Goal: Task Accomplishment & Management: Manage account settings

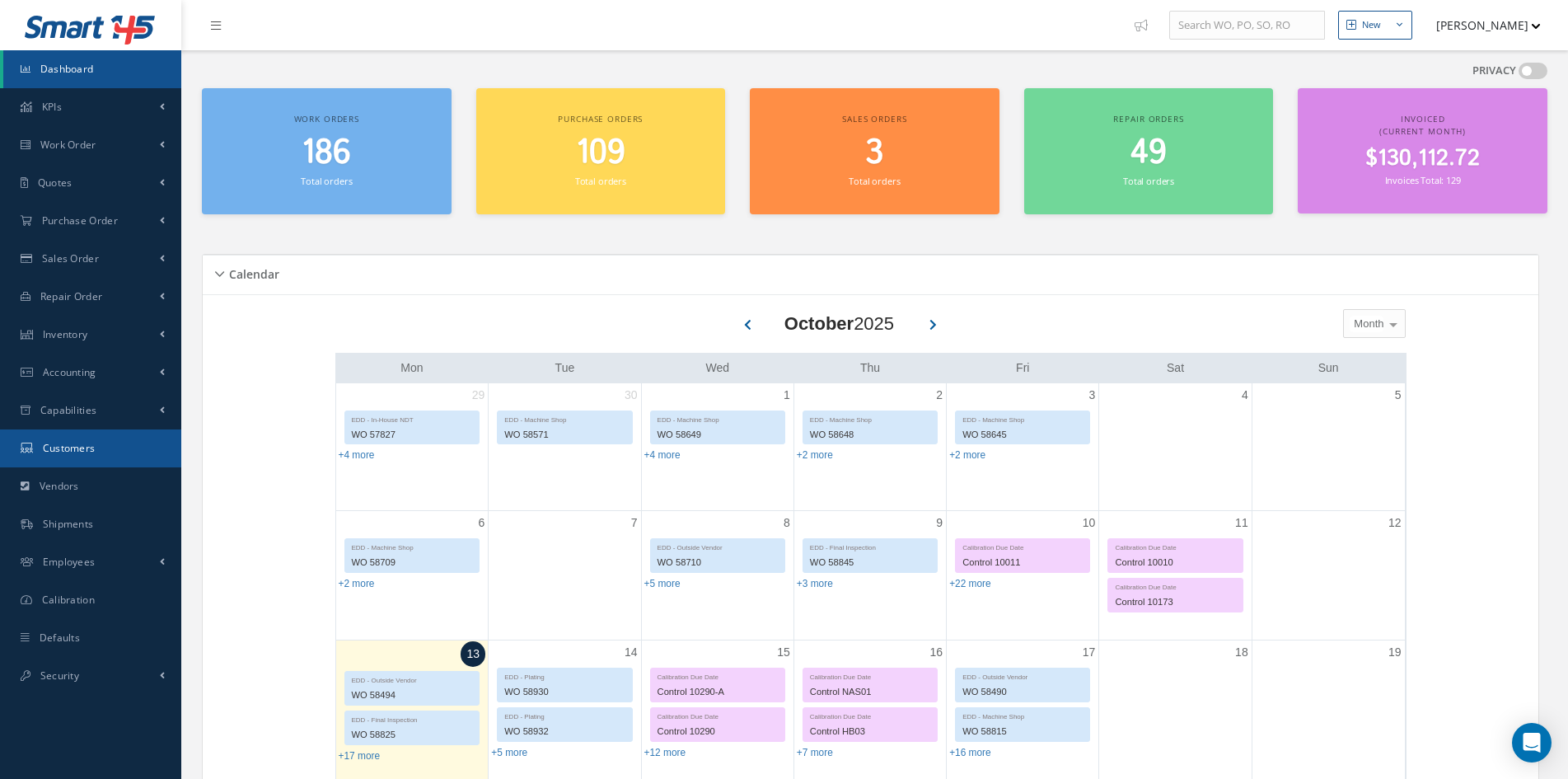
click at [45, 454] on span "Customers" at bounding box center [69, 447] width 52 height 14
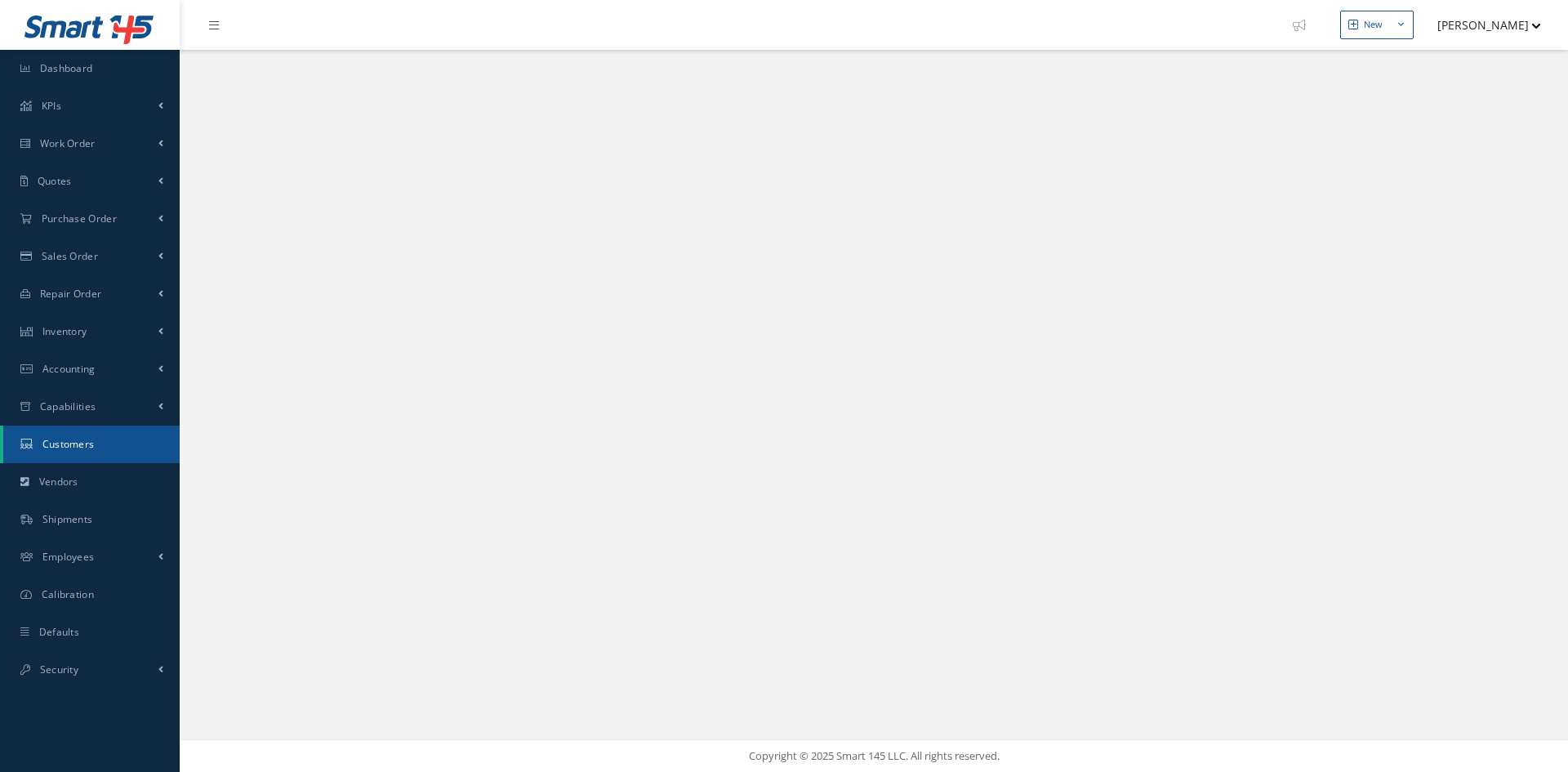
select select "25"
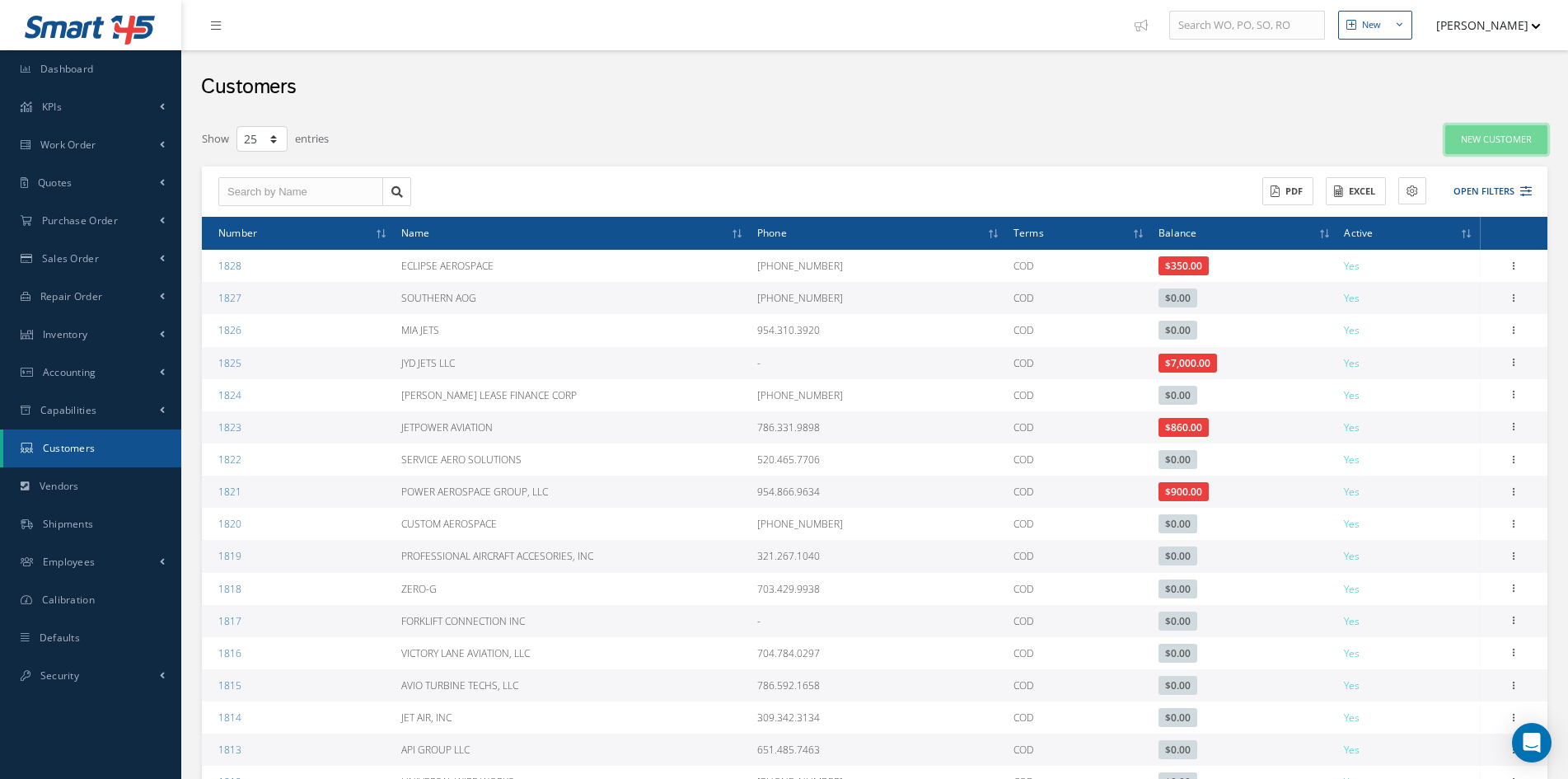
click at [1504, 136] on button "New Customer" at bounding box center [1496, 140] width 102 height 29
type input "0"
type input "100"
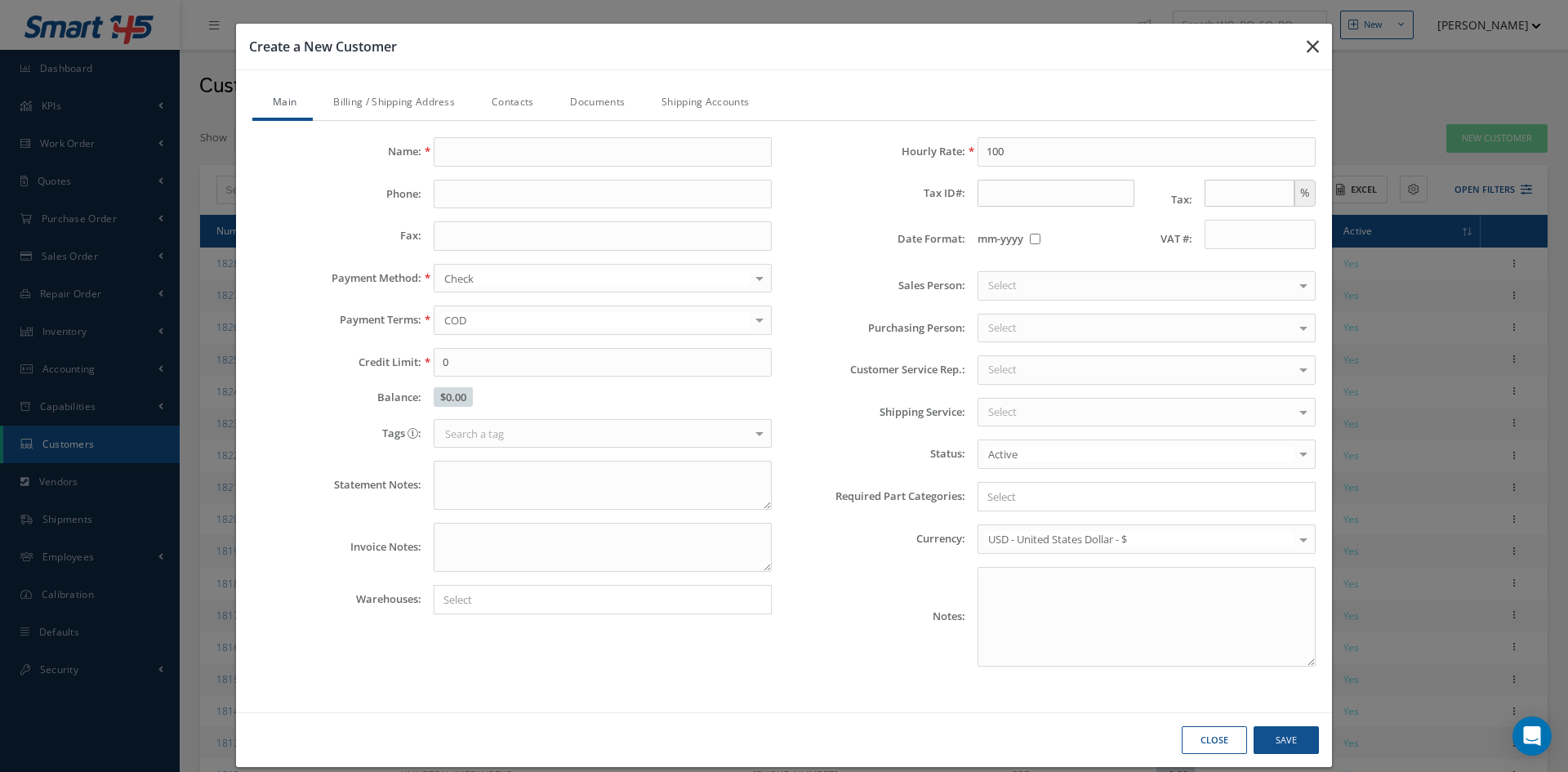
click at [1307, 51] on icon "button" at bounding box center [1313, 46] width 12 height 20
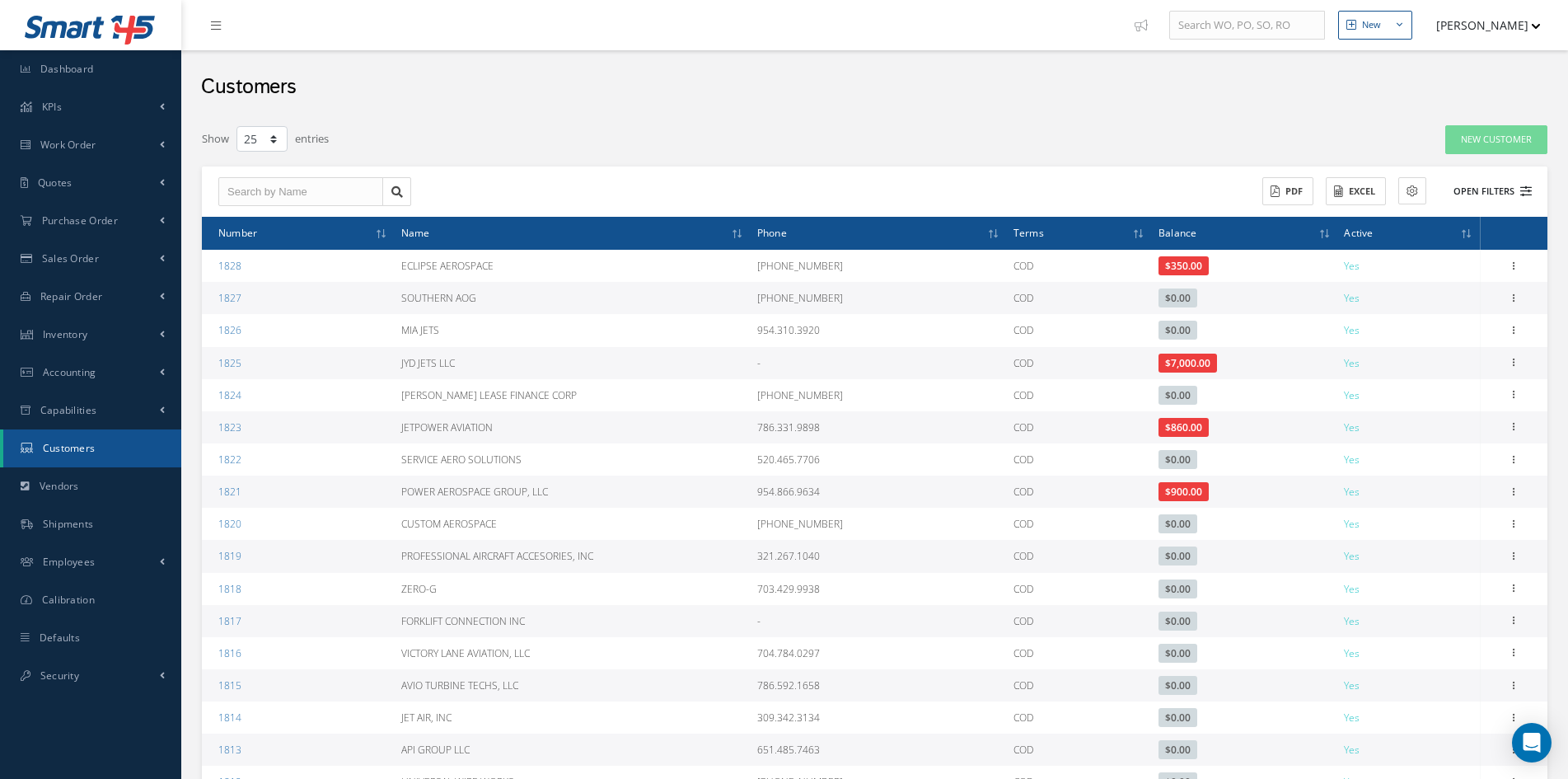
click at [1480, 183] on button "Open Filters" at bounding box center [1485, 191] width 93 height 27
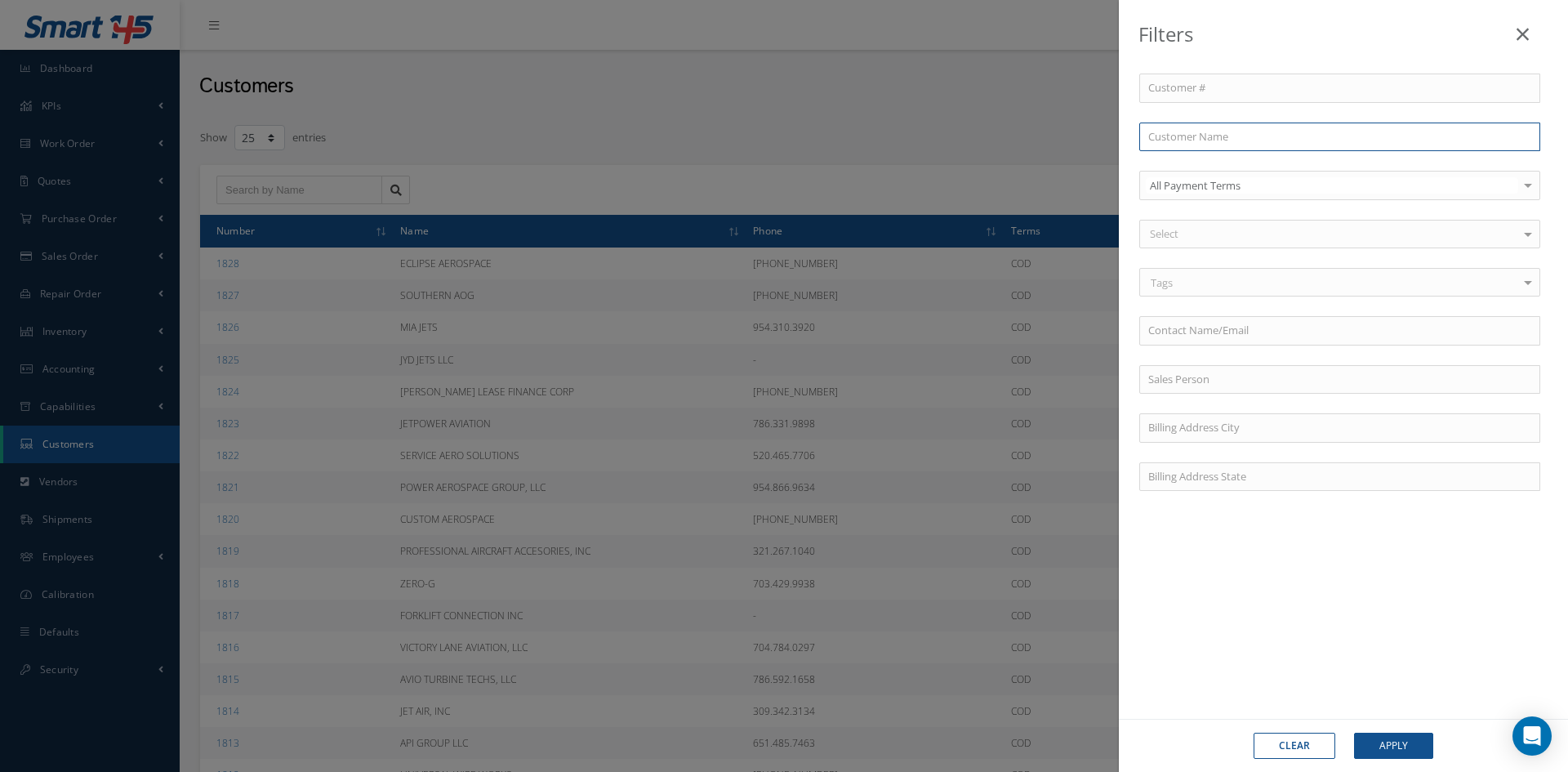
click at [1261, 134] on input "text" at bounding box center [1340, 137] width 401 height 30
type input "P"
type input "PL"
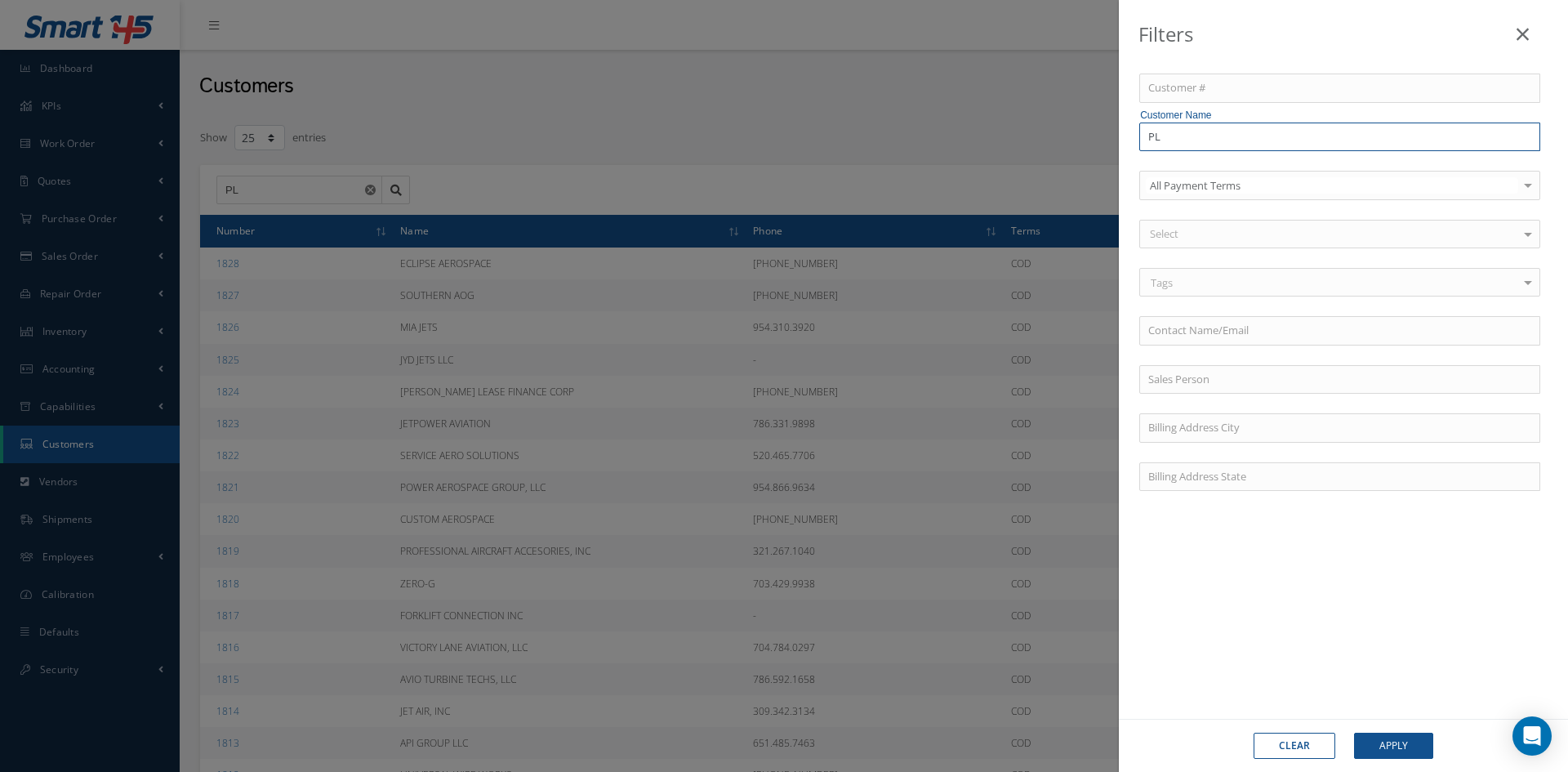
type input "PLA"
type input "PLAT"
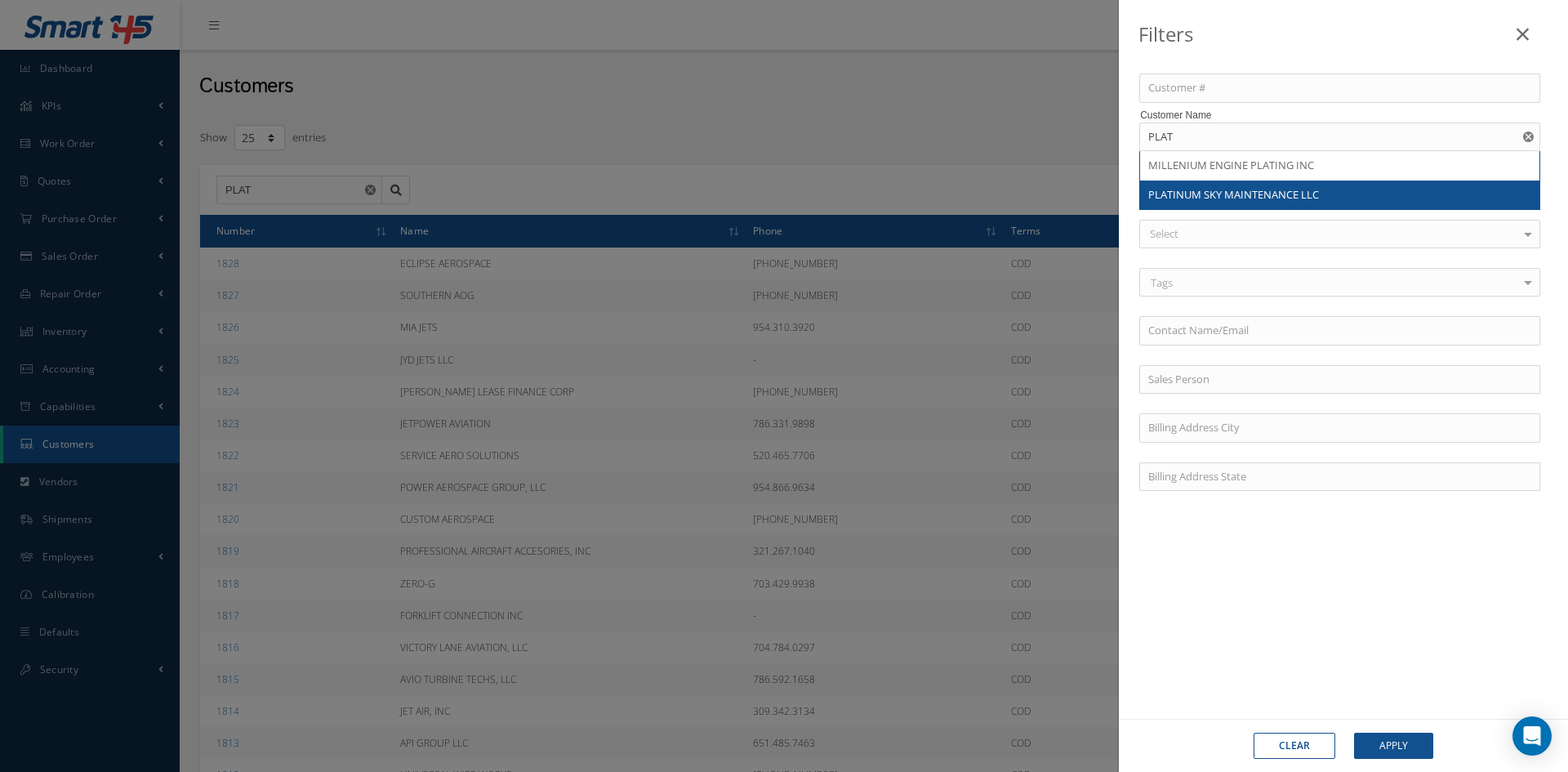
click at [1266, 190] on span "PLATINUM SKY MAINTENANCE LLC" at bounding box center [1234, 194] width 171 height 15
type input "PLATINUM SKY MAINTENANCE LLC"
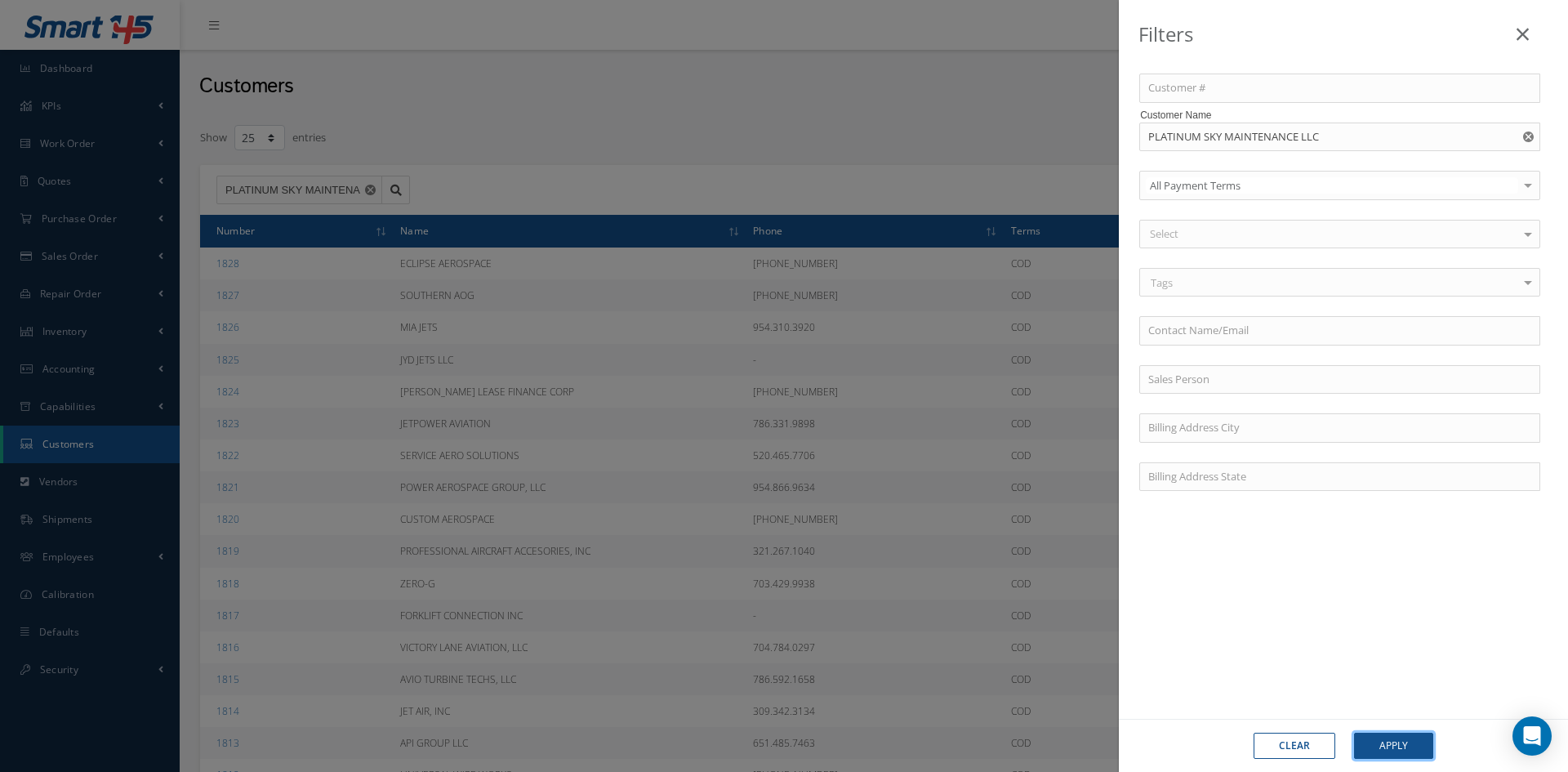
click at [1390, 757] on button "Apply" at bounding box center [1393, 746] width 79 height 26
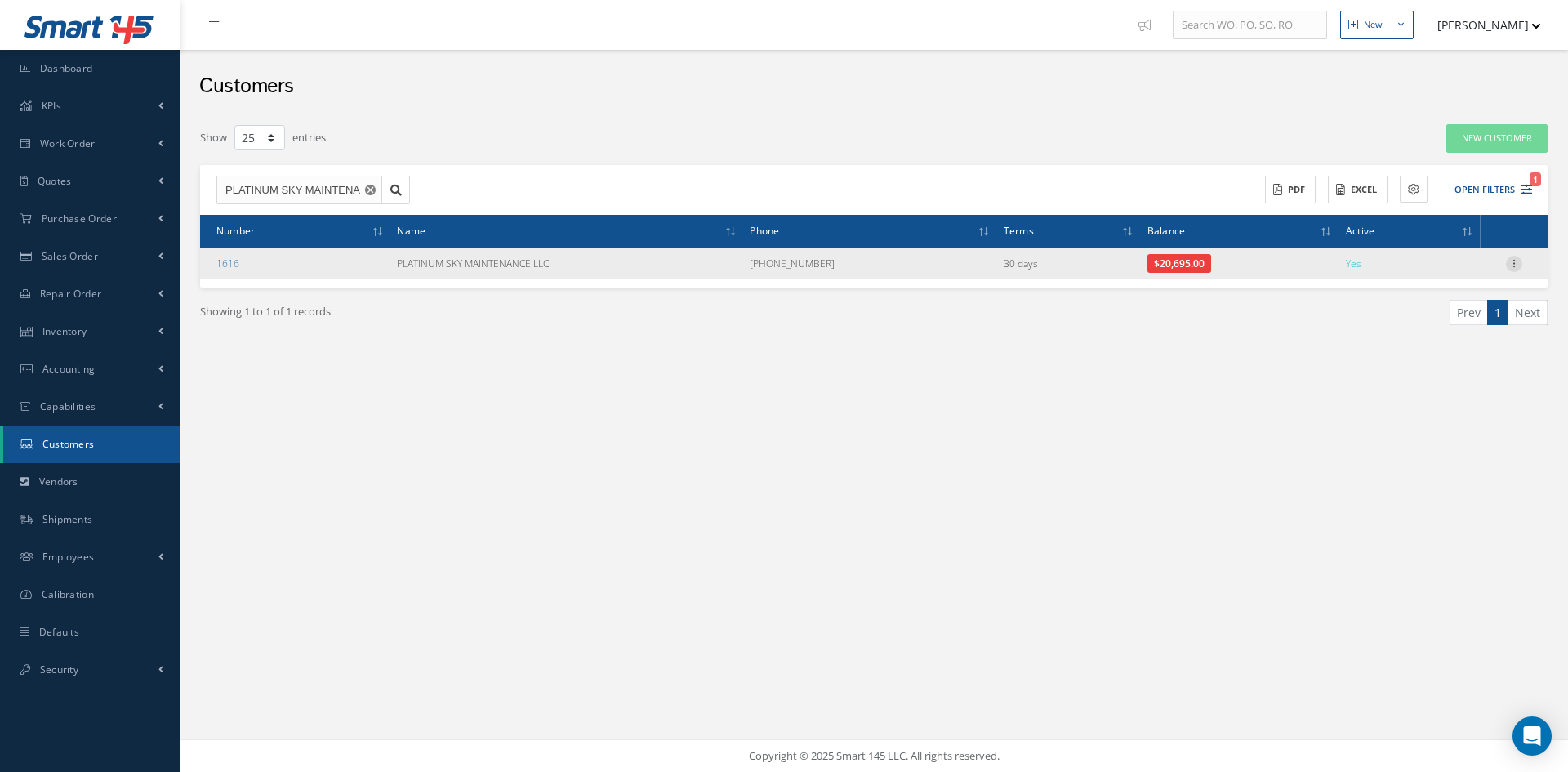
click at [1516, 261] on icon at bounding box center [1514, 262] width 17 height 13
click at [1418, 290] on link "Edit" at bounding box center [1439, 294] width 129 height 21
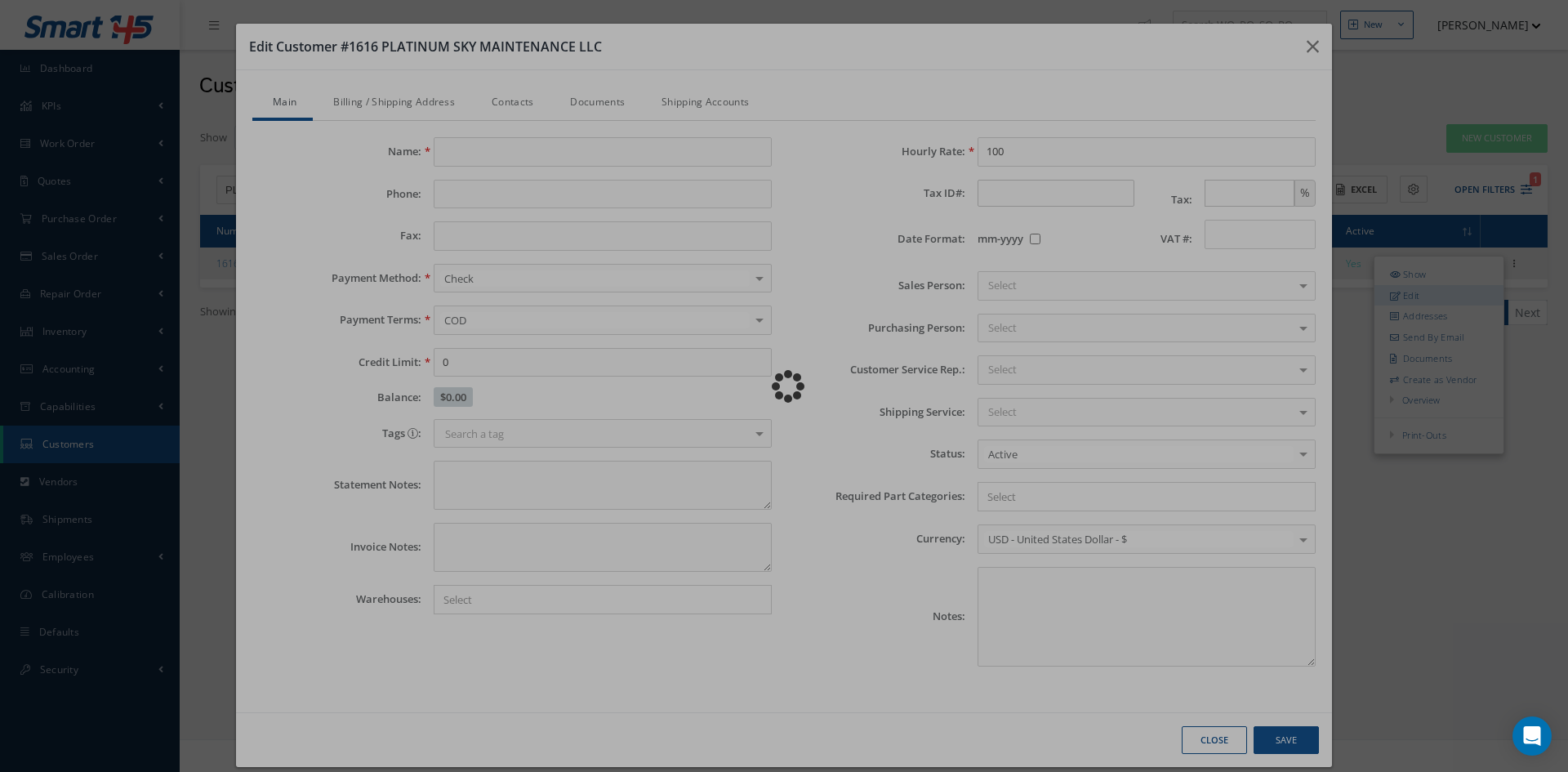
type input "PLATINUM SKY MAINTENANCE LLC"
type input "[PHONE_NUMBER]"
type input "0.00"
type input "150.00"
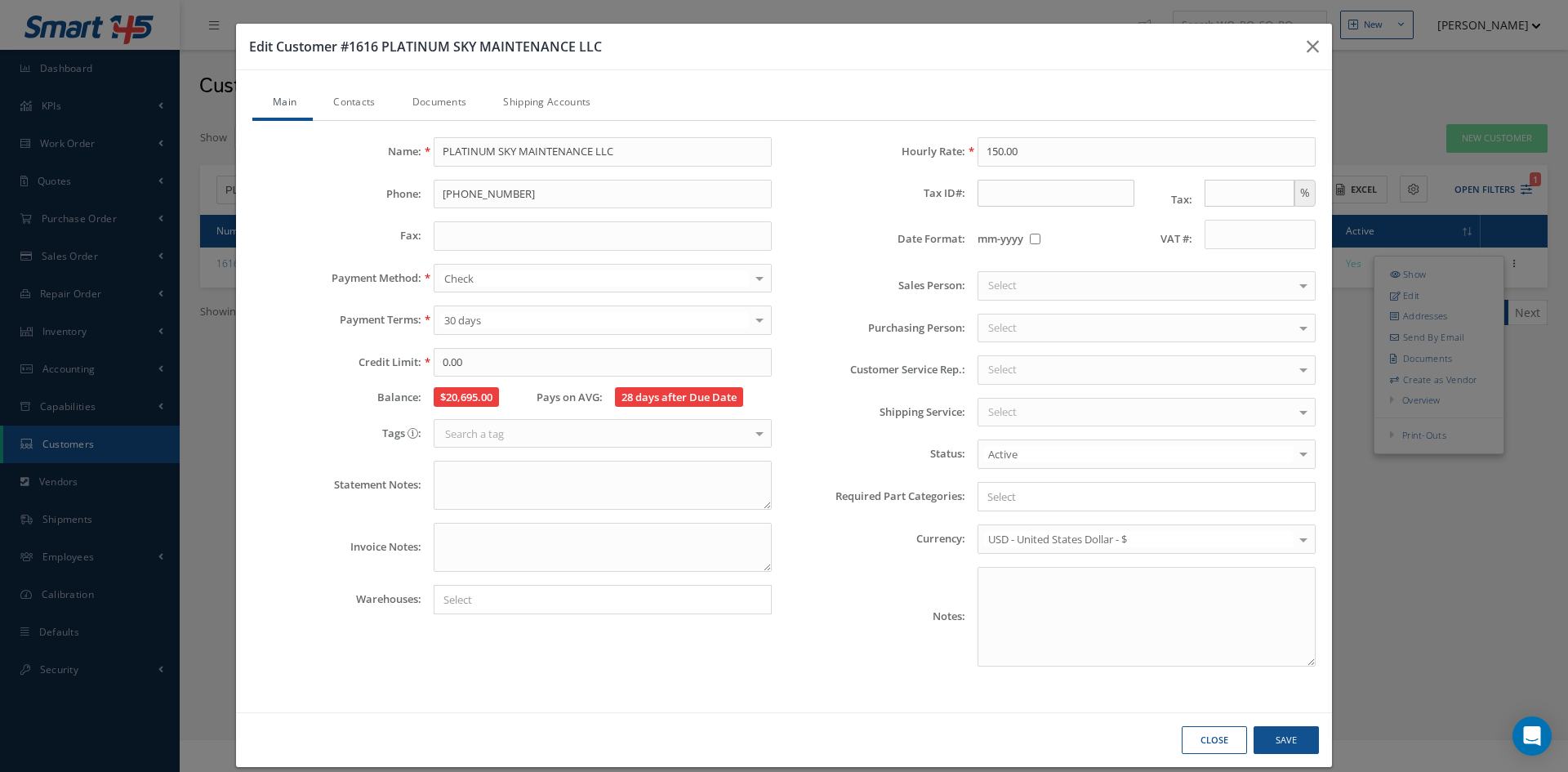
click at [350, 107] on link "Contacts" at bounding box center [352, 103] width 78 height 34
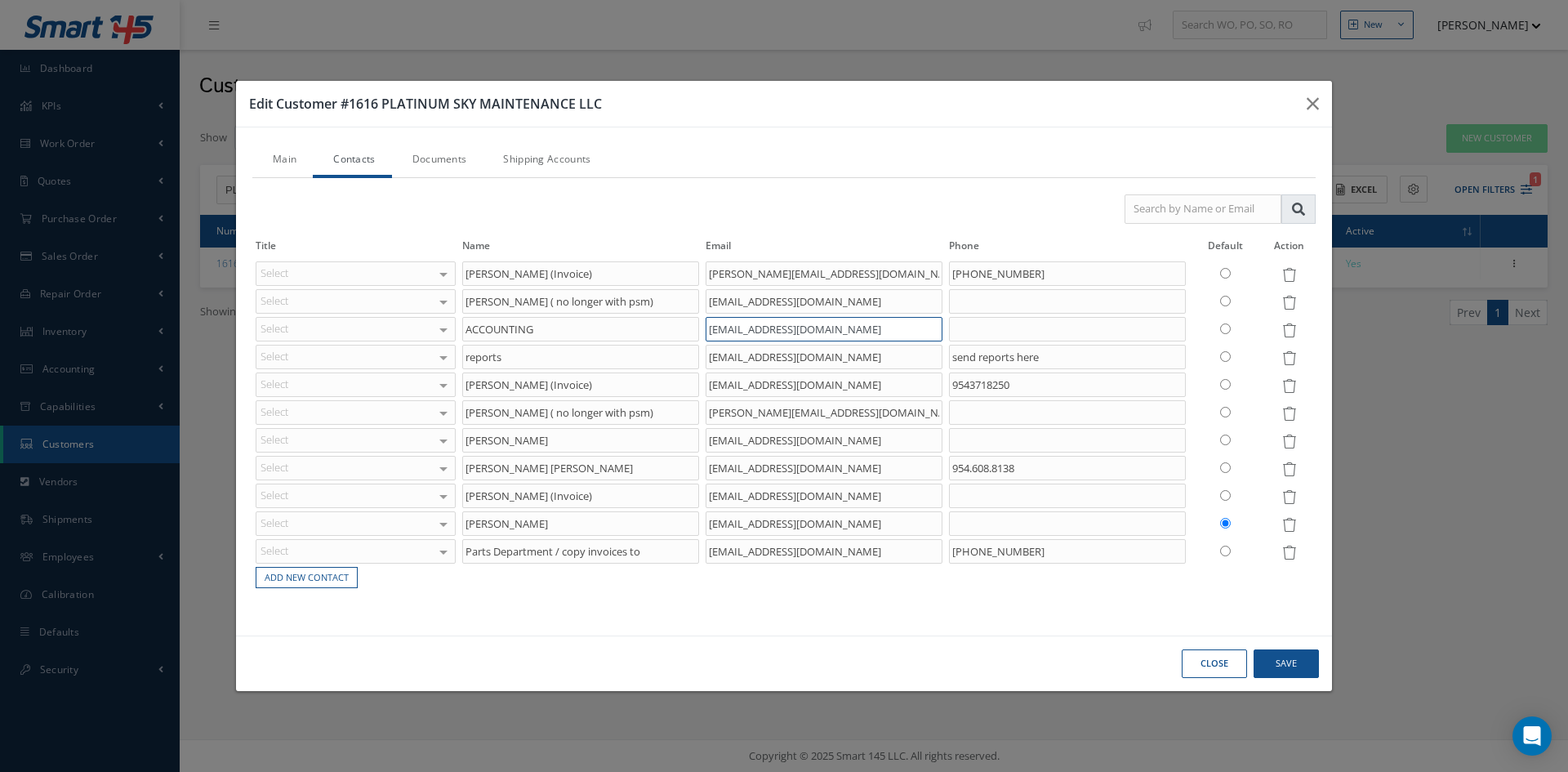
drag, startPoint x: 825, startPoint y: 327, endPoint x: 670, endPoint y: 342, distance: 155.7
click at [670, 342] on tbody "Select Accounting Customer Service Purchasing Sales Shipping Repairs Inventory …" at bounding box center [784, 425] width 1064 height 331
click at [1319, 106] on button "button" at bounding box center [1313, 103] width 38 height 46
